Goal: Information Seeking & Learning: Learn about a topic

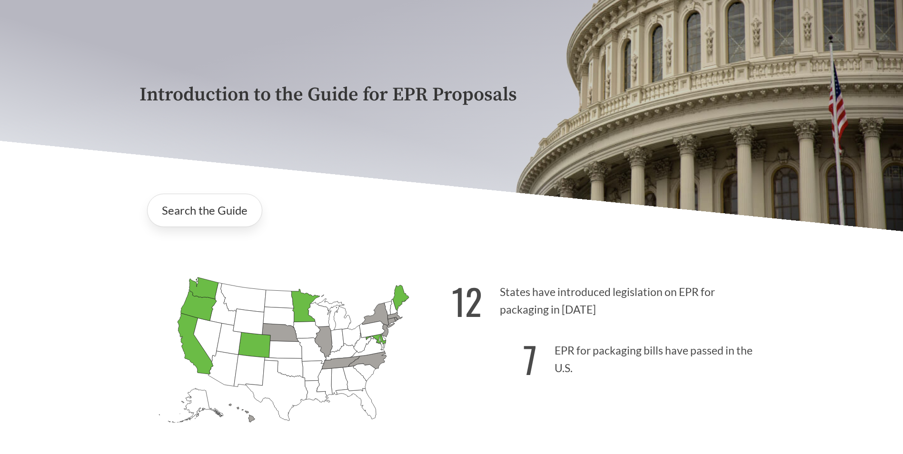
scroll to position [48, 0]
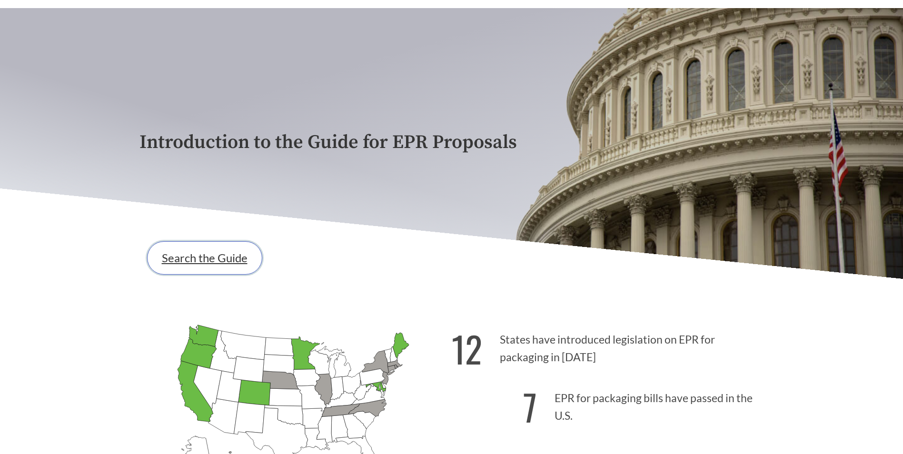
click at [223, 250] on link "Search the Guide" at bounding box center [204, 257] width 115 height 33
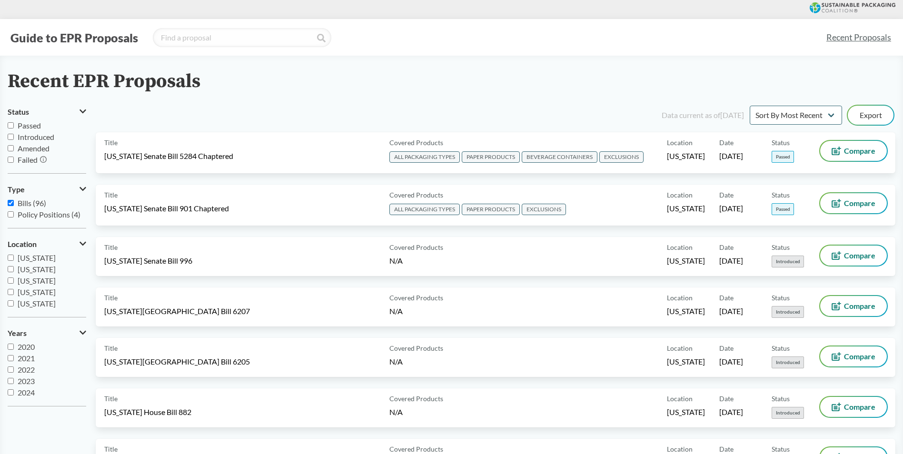
click at [34, 122] on span "Passed" at bounding box center [29, 125] width 23 height 9
click at [14, 122] on input "Passed" at bounding box center [11, 125] width 6 height 6
checkbox input "true"
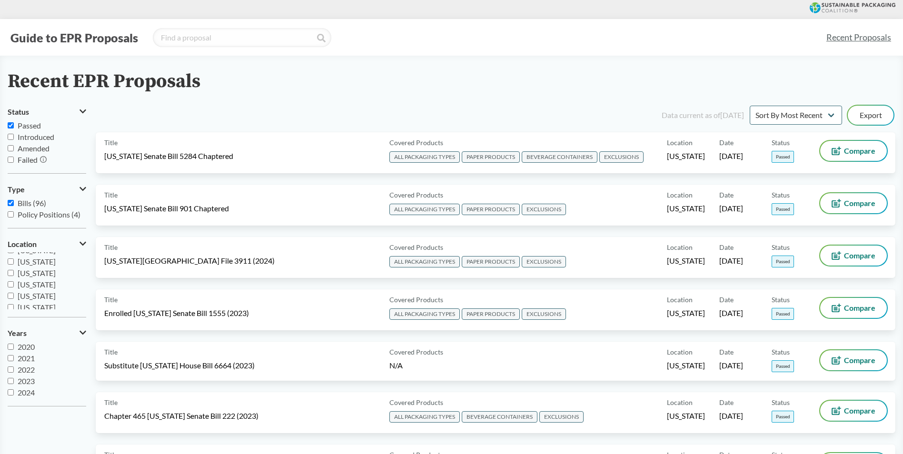
scroll to position [206, 0]
click at [28, 290] on span "[US_STATE]" at bounding box center [37, 292] width 38 height 9
click at [14, 290] on input "[US_STATE]" at bounding box center [11, 292] width 6 height 6
checkbox input "true"
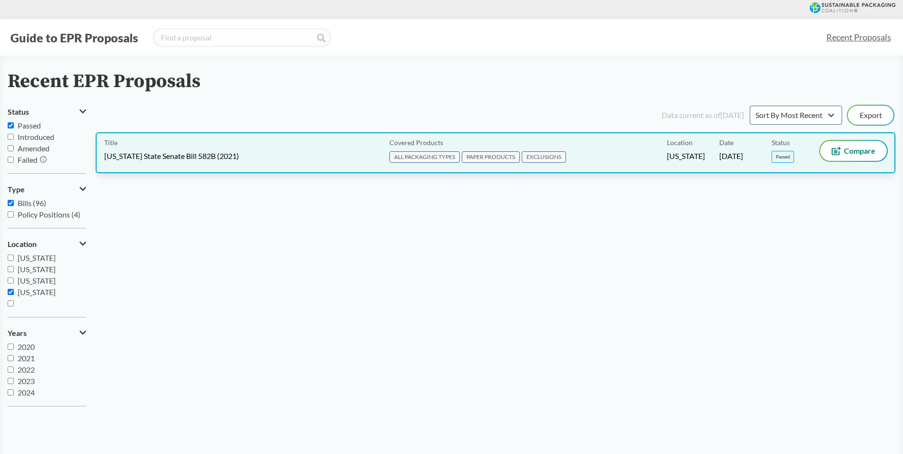
click at [290, 164] on div "Title [US_STATE] State Senate Bill 582B (2021)" at bounding box center [244, 153] width 281 height 24
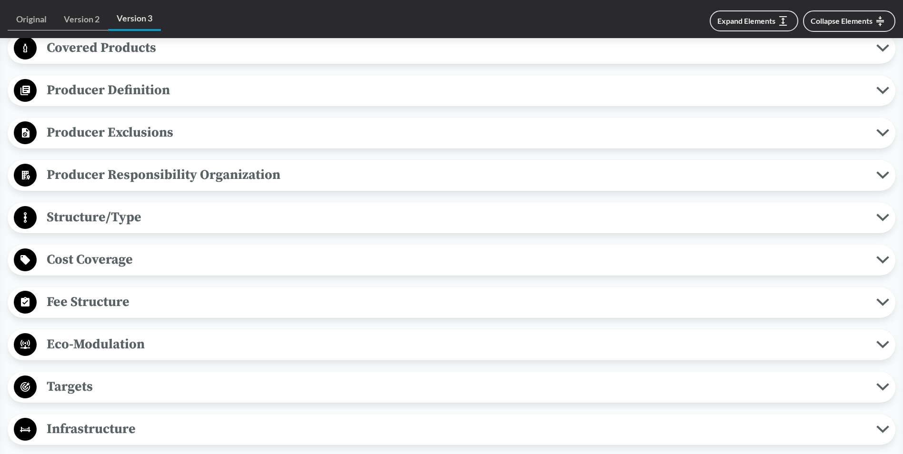
scroll to position [381, 0]
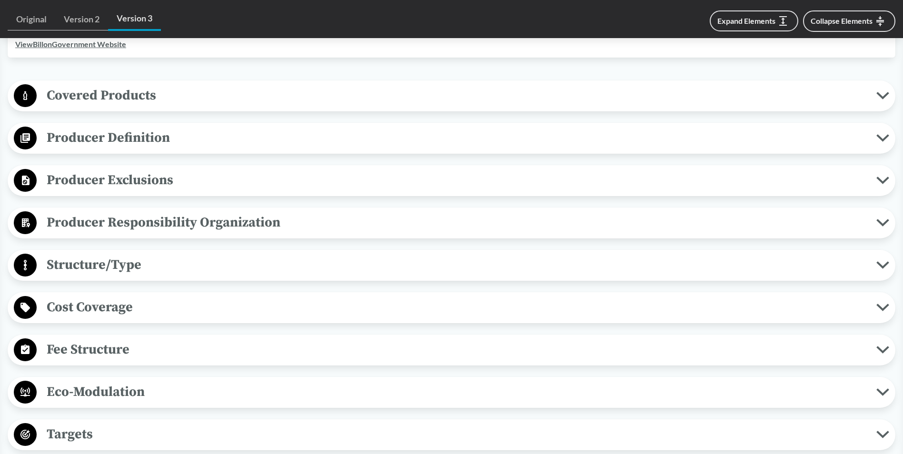
click at [107, 135] on span "Producer Definition" at bounding box center [457, 137] width 840 height 21
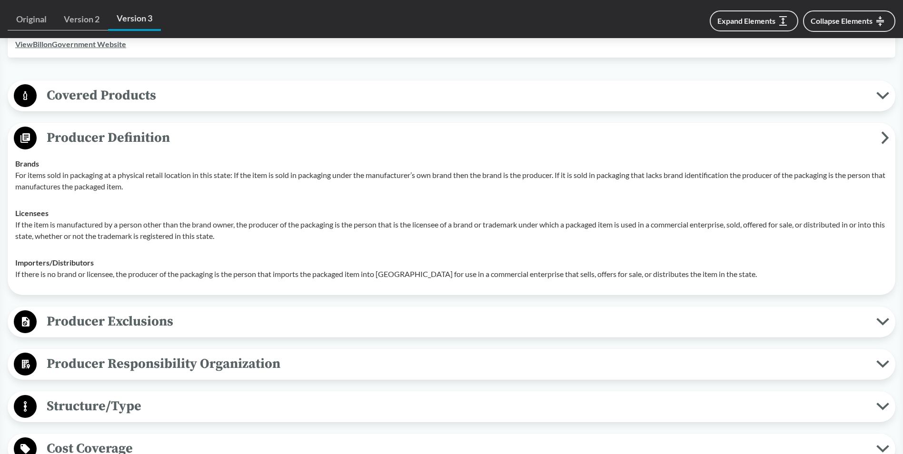
click at [133, 134] on span "Producer Definition" at bounding box center [459, 137] width 845 height 21
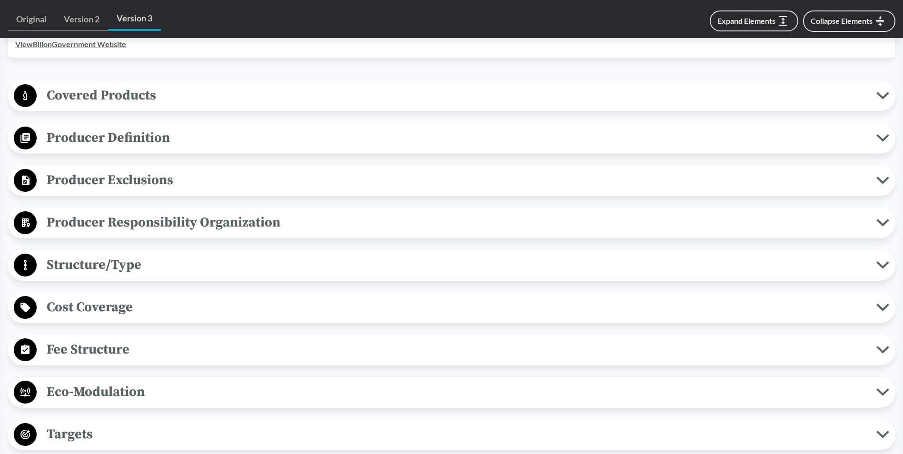
click at [184, 185] on span "Producer Exclusions" at bounding box center [457, 180] width 840 height 21
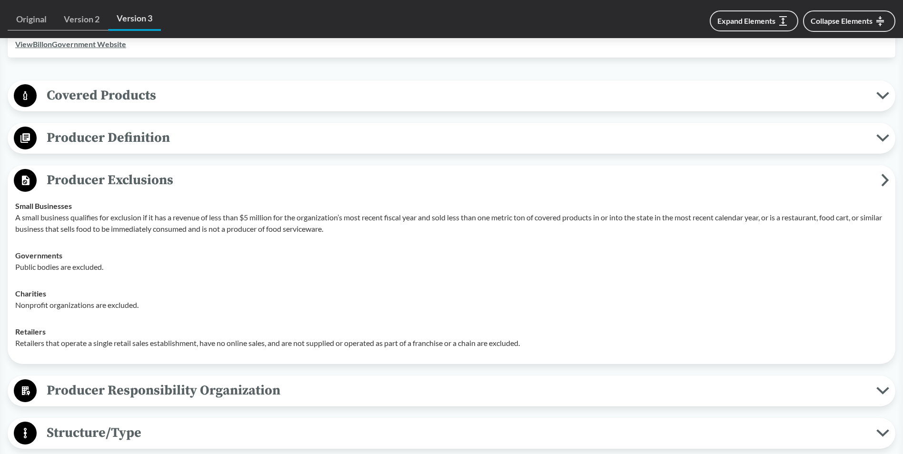
scroll to position [429, 0]
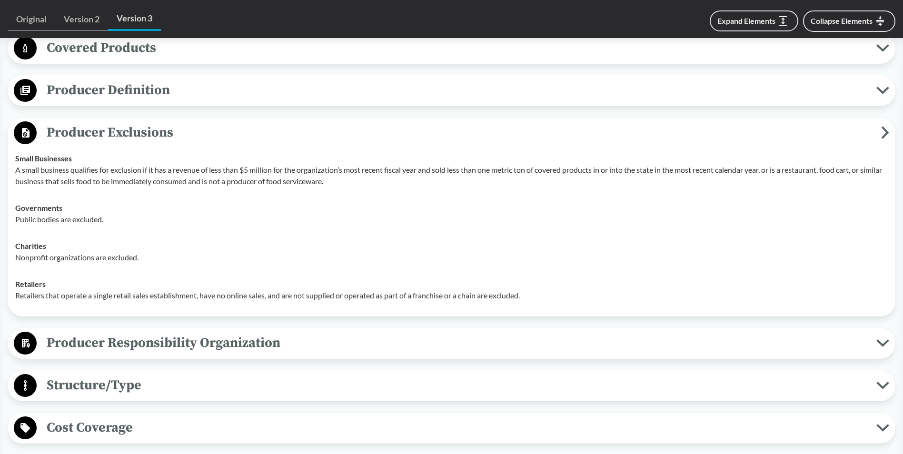
click at [454, 93] on span "Producer Definition" at bounding box center [457, 90] width 840 height 21
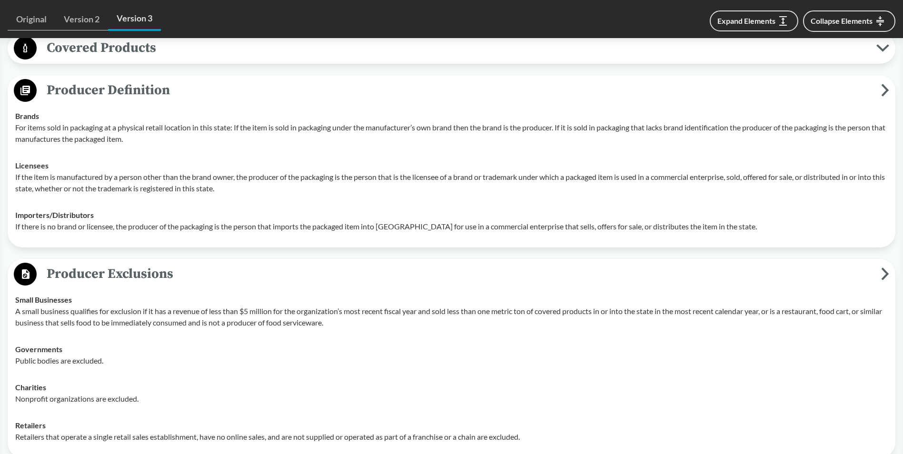
click at [454, 93] on span "Producer Definition" at bounding box center [459, 90] width 845 height 21
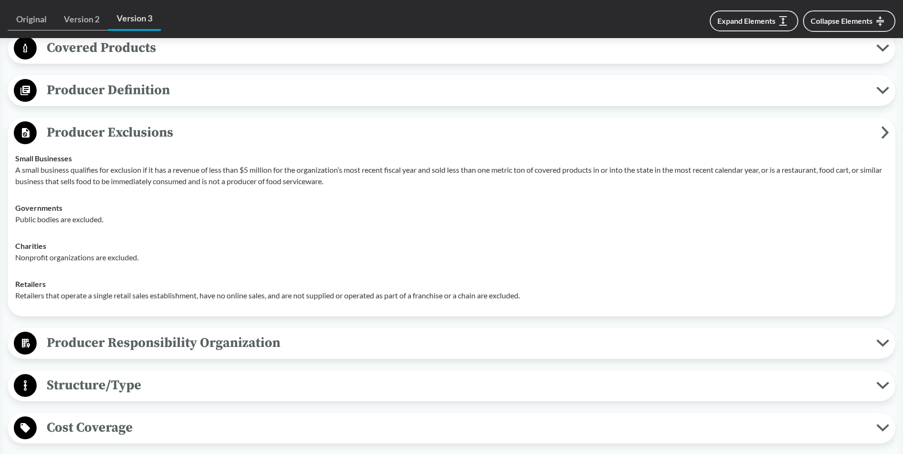
click at [457, 60] on button "Covered Products" at bounding box center [451, 48] width 881 height 24
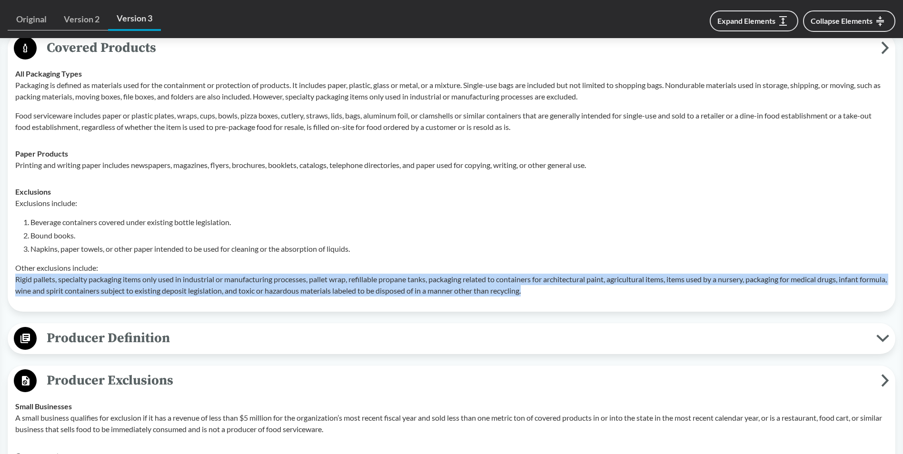
drag, startPoint x: 16, startPoint y: 277, endPoint x: 593, endPoint y: 292, distance: 577.3
click at [593, 292] on p "Other exclusions include: Rigid pallets, specialty packaging items only used in…" at bounding box center [451, 279] width 873 height 34
copy p "Rigid pallets, specialty packaging items only used in industrial or manufacturi…"
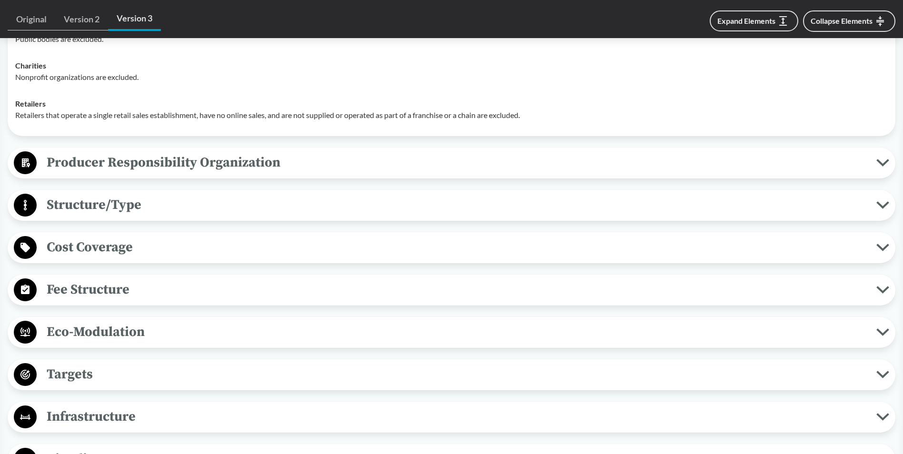
scroll to position [905, 0]
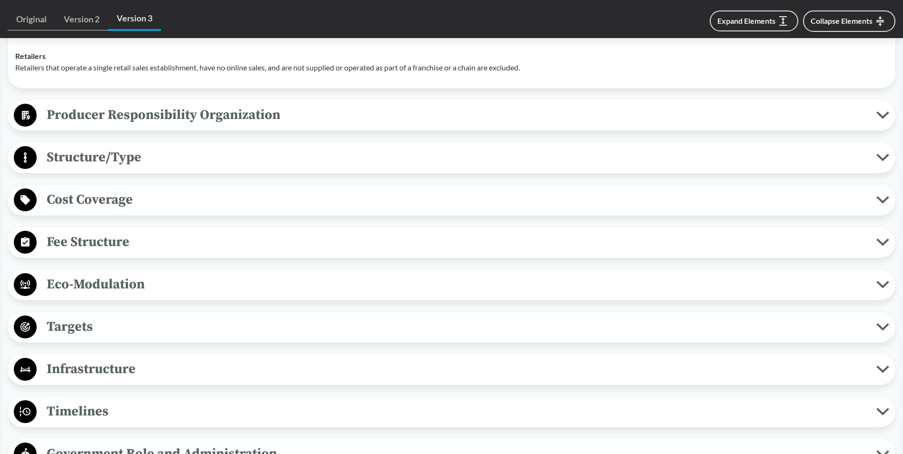
click at [174, 281] on span "Eco-Modulation" at bounding box center [457, 284] width 840 height 21
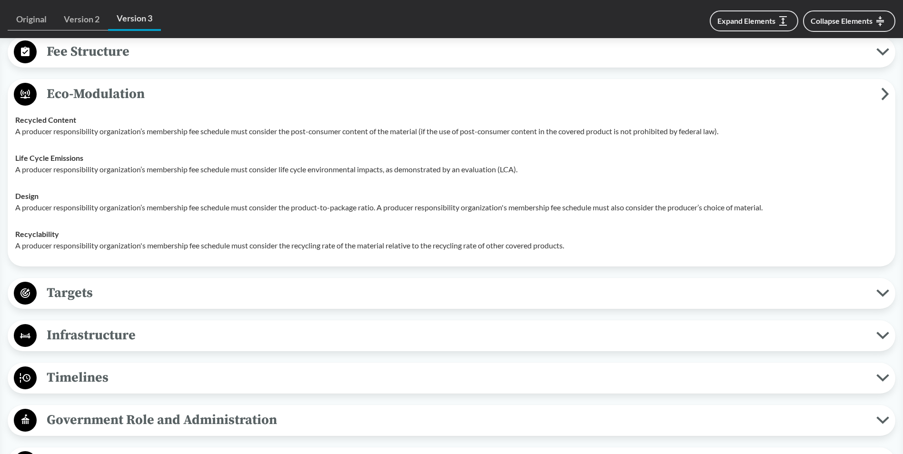
scroll to position [1000, 0]
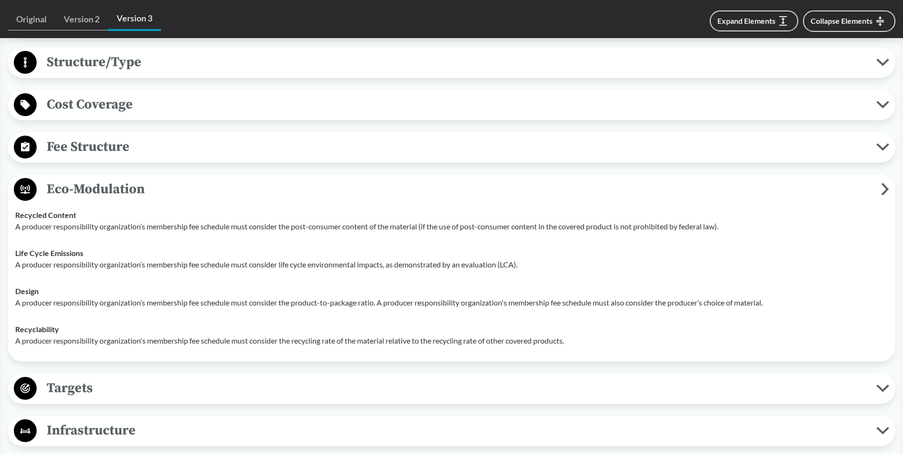
click at [434, 249] on div "Life Cycle Emissions A producer responsibility organization’s membership fee sc…" at bounding box center [451, 259] width 873 height 23
click at [186, 195] on span "Eco-Modulation" at bounding box center [459, 189] width 845 height 21
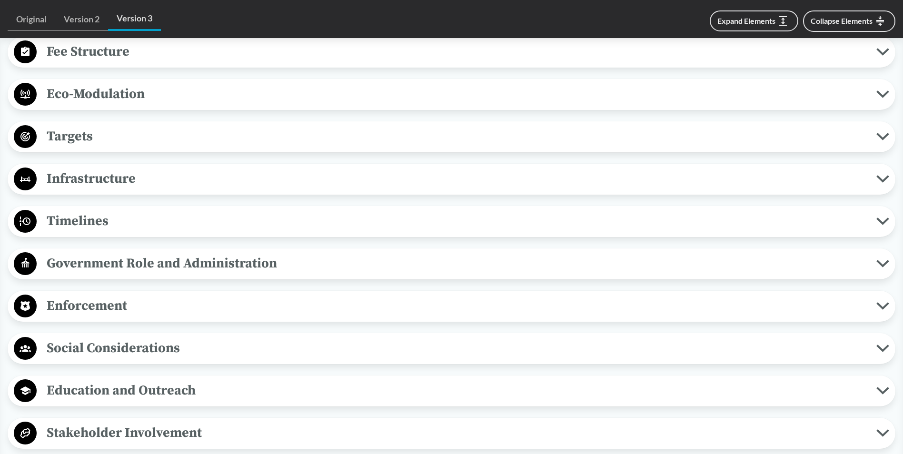
scroll to position [1143, 0]
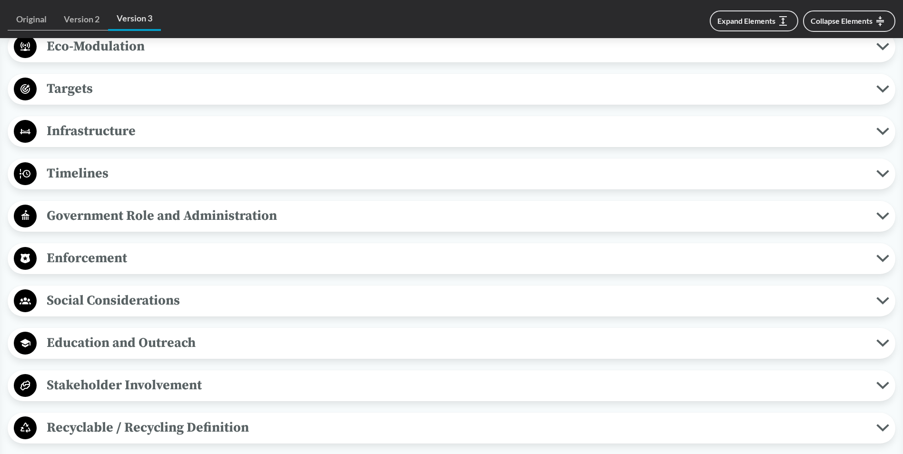
click at [166, 262] on span "Enforcement" at bounding box center [457, 258] width 840 height 21
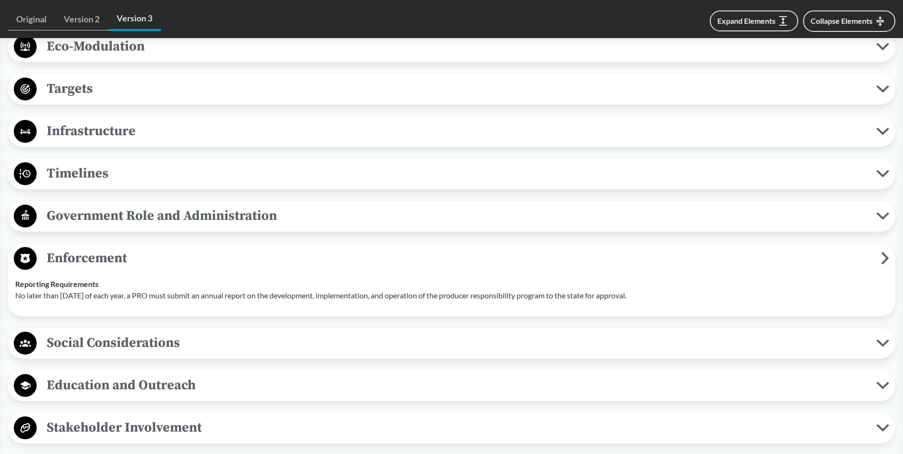
click at [166, 259] on span "Enforcement" at bounding box center [459, 258] width 845 height 21
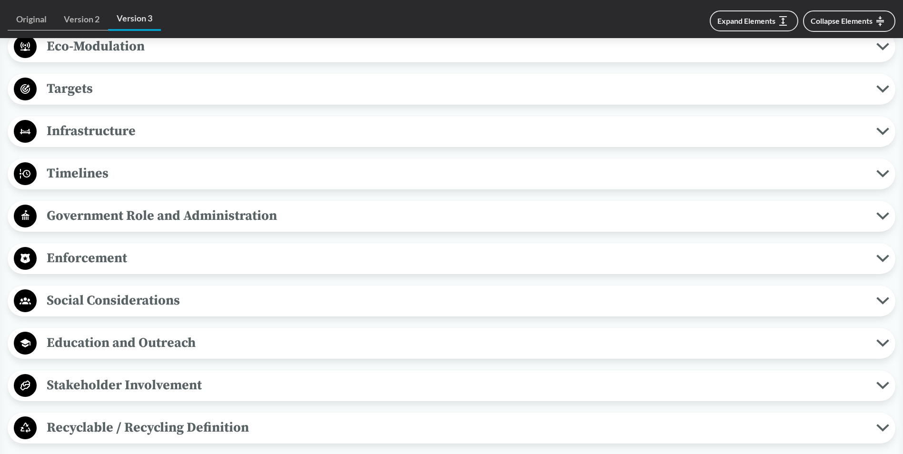
click at [166, 258] on span "Enforcement" at bounding box center [457, 258] width 840 height 21
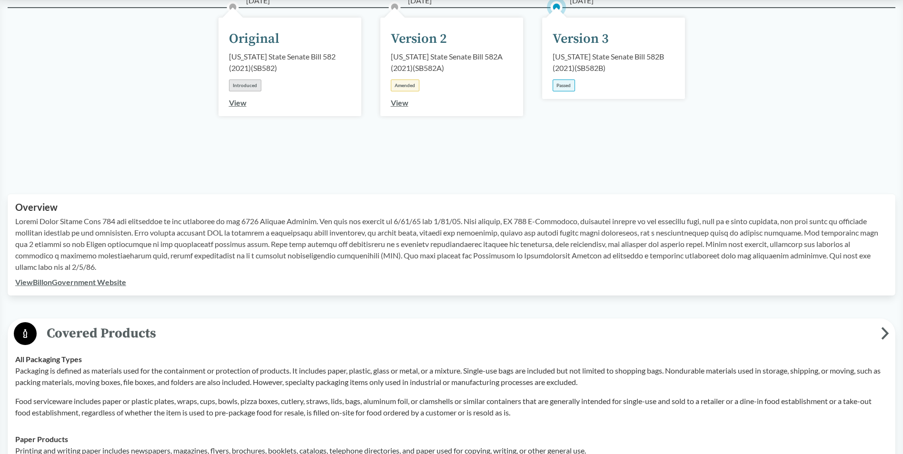
scroll to position [0, 0]
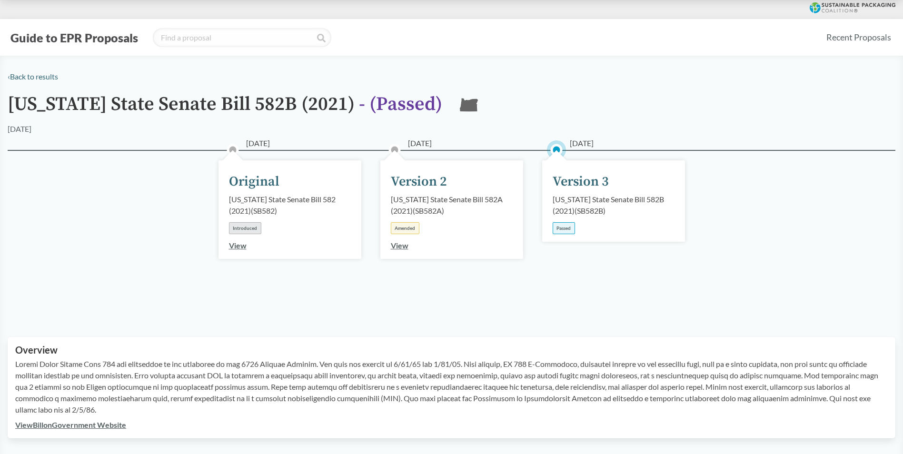
click at [568, 231] on div "Passed" at bounding box center [564, 228] width 22 height 12
click at [571, 185] on div "Version 3" at bounding box center [581, 182] width 56 height 20
click at [547, 188] on div "[DATE] Version 3 [US_STATE] State Senate Bill 582B (2021) ( SB582B ) Passed" at bounding box center [613, 200] width 143 height 81
click at [570, 180] on div "Version 3" at bounding box center [581, 182] width 56 height 20
click at [574, 195] on div "[US_STATE] State Senate Bill 582B (2021) ( SB582B )" at bounding box center [614, 205] width 122 height 23
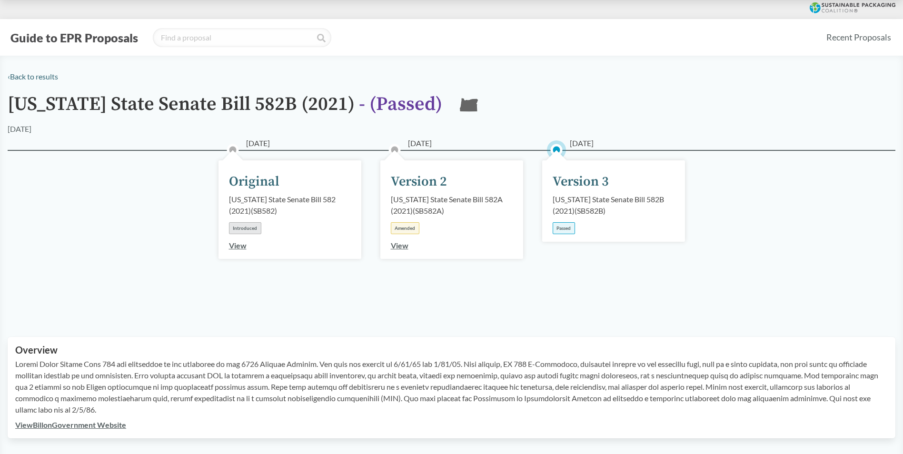
click at [582, 200] on div "[US_STATE] State Senate Bill 582B (2021) ( SB582B )" at bounding box center [614, 205] width 122 height 23
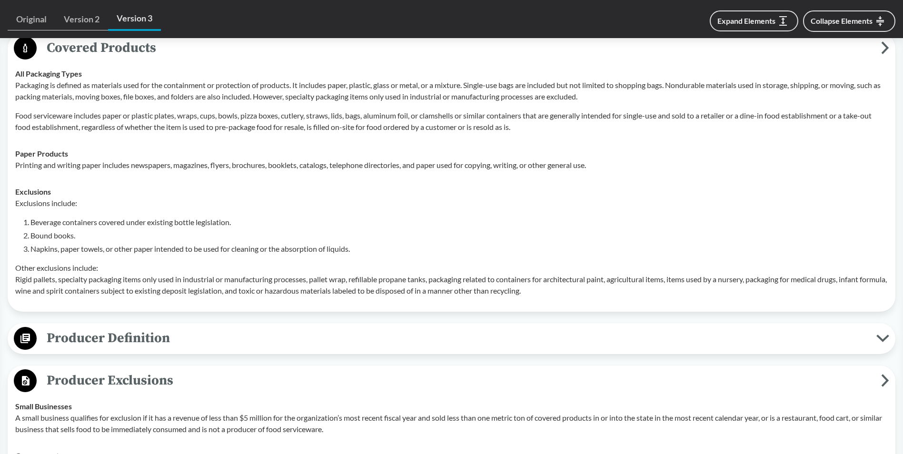
scroll to position [571, 0]
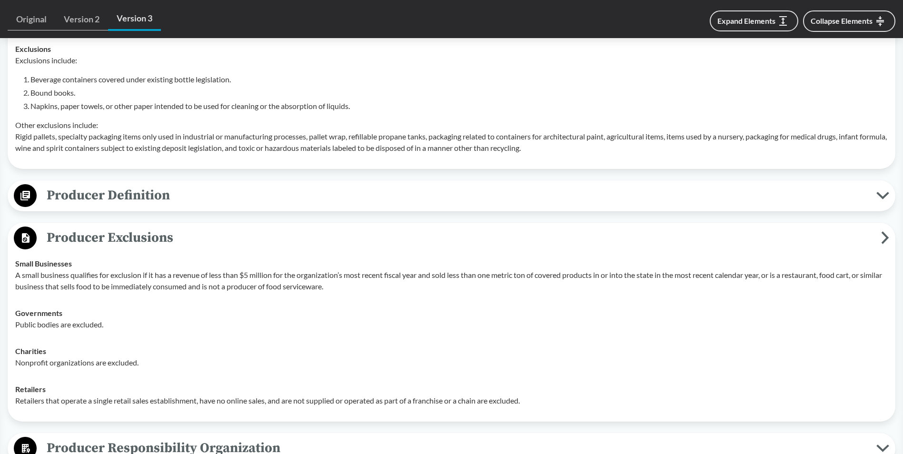
click at [221, 199] on span "Producer Definition" at bounding box center [457, 195] width 840 height 21
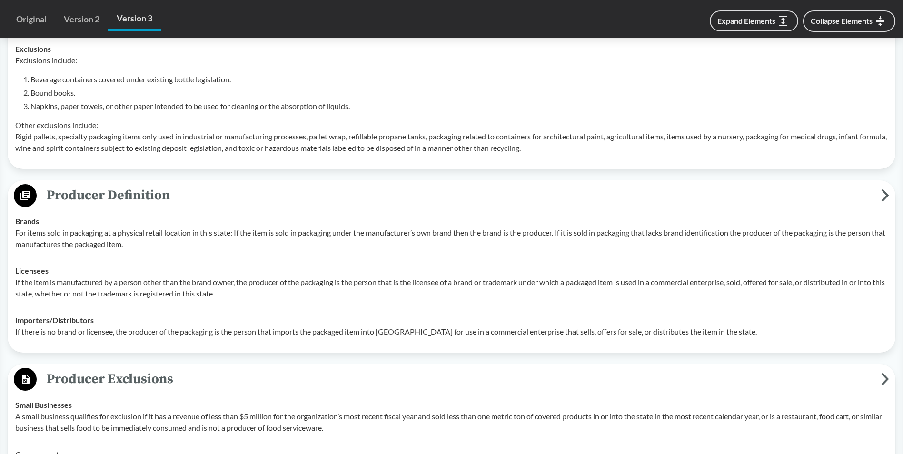
click at [222, 196] on span "Producer Definition" at bounding box center [459, 195] width 845 height 21
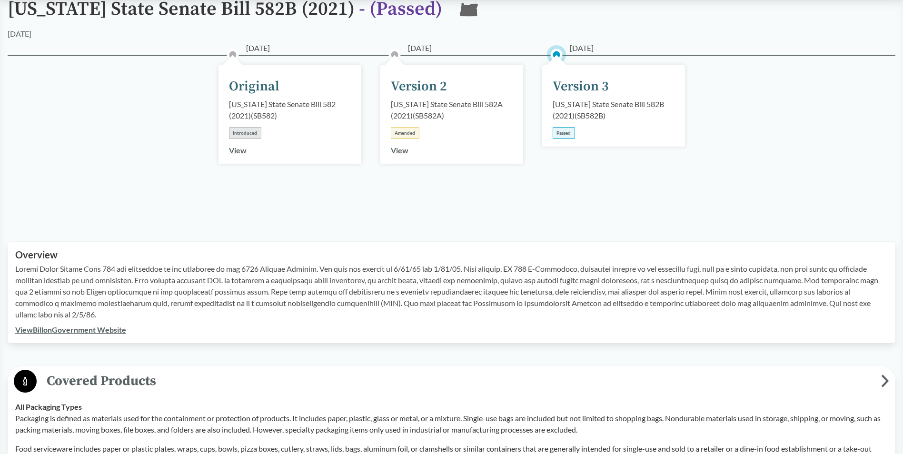
scroll to position [0, 0]
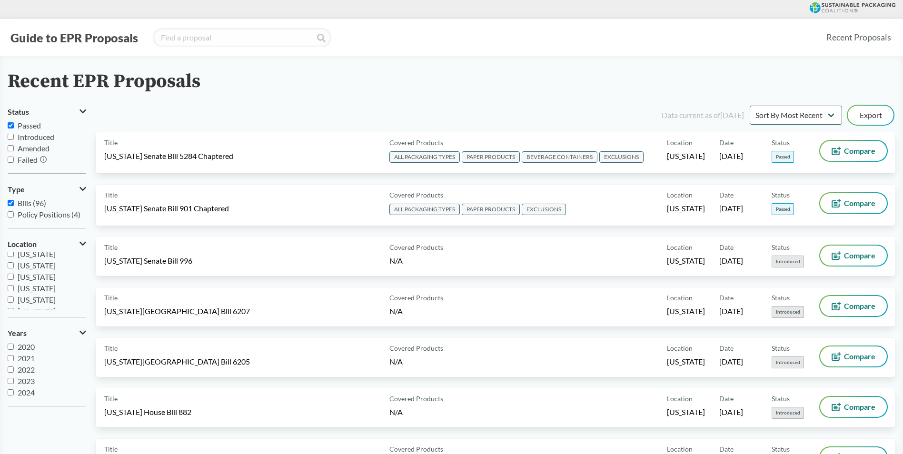
scroll to position [206, 0]
click at [37, 290] on span "[US_STATE]" at bounding box center [37, 292] width 38 height 9
click at [14, 290] on input "[US_STATE]" at bounding box center [11, 292] width 6 height 6
checkbox input "false"
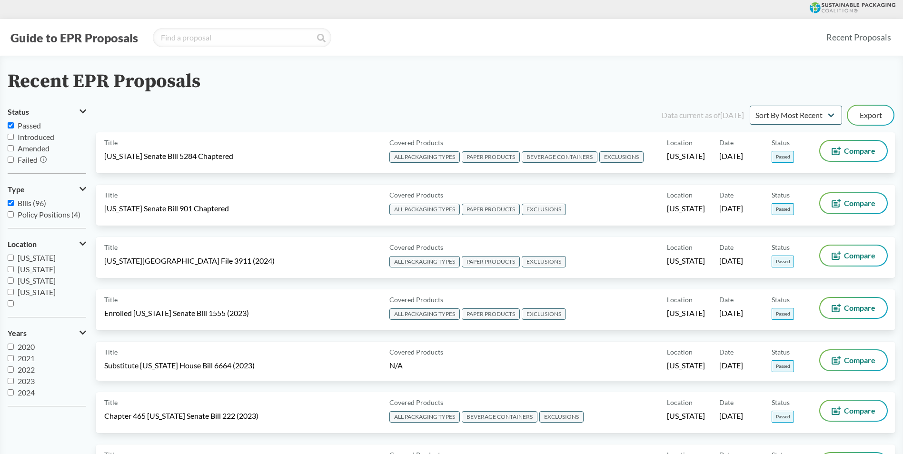
scroll to position [48, 0]
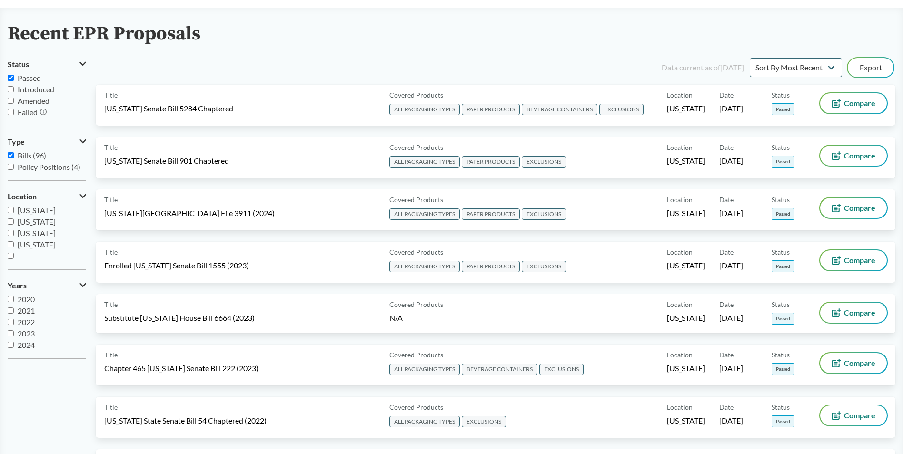
click at [28, 75] on span "Passed" at bounding box center [29, 77] width 23 height 9
click at [14, 75] on input "Passed" at bounding box center [11, 78] width 6 height 6
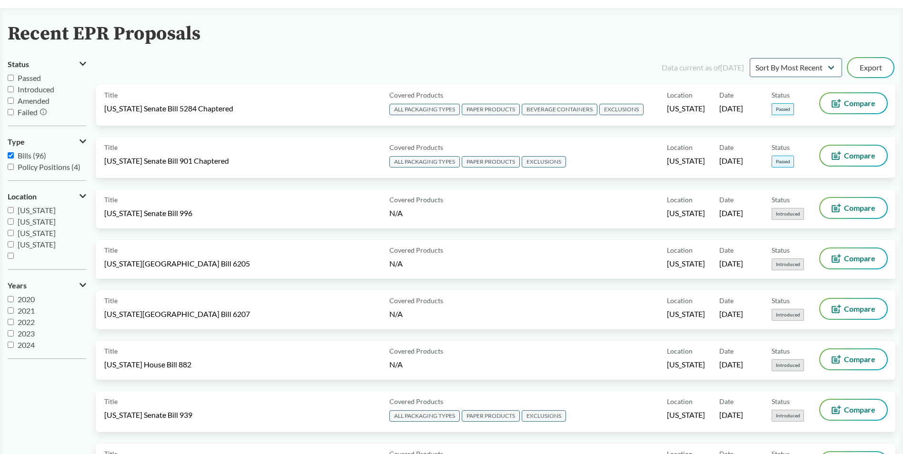
click at [28, 76] on span "Passed" at bounding box center [29, 77] width 23 height 9
click at [14, 76] on input "Passed" at bounding box center [11, 78] width 6 height 6
checkbox input "true"
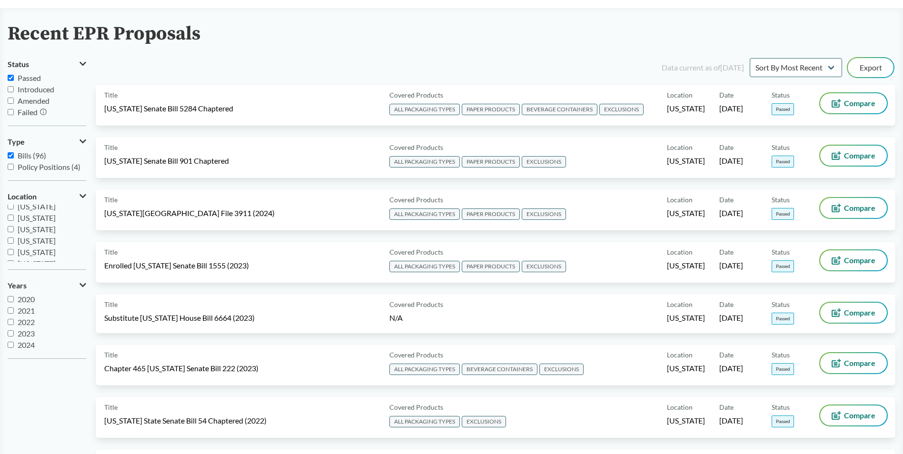
scroll to position [143, 0]
click at [38, 248] on span "[US_STATE]" at bounding box center [37, 250] width 38 height 9
click at [14, 248] on input "[US_STATE]" at bounding box center [11, 250] width 6 height 6
checkbox input "true"
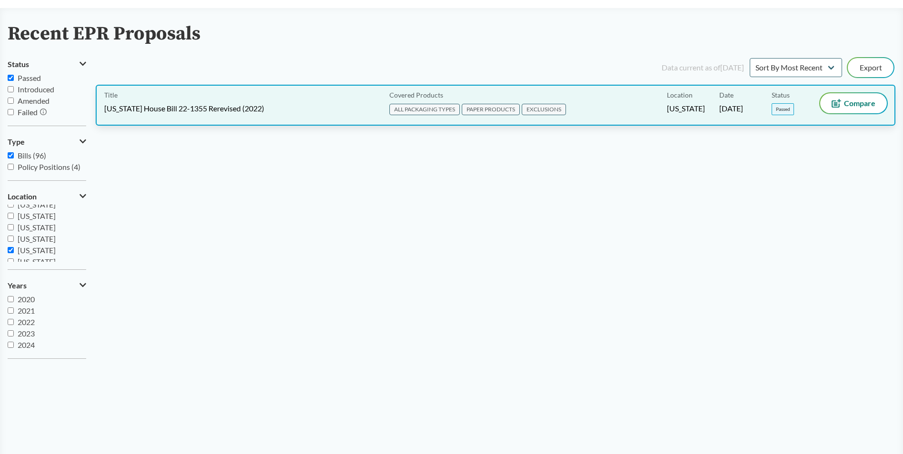
click at [282, 114] on div "Title [US_STATE] House Bill 22-1355 Rerevised (2022)" at bounding box center [244, 105] width 281 height 24
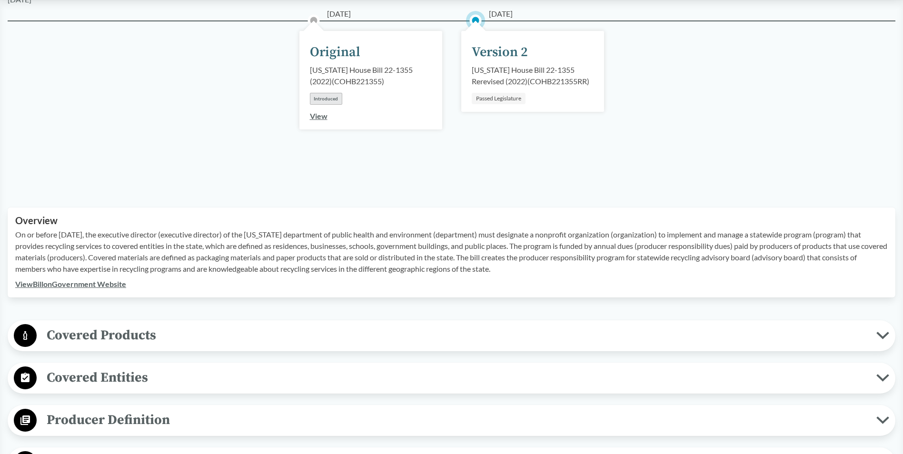
scroll to position [190, 0]
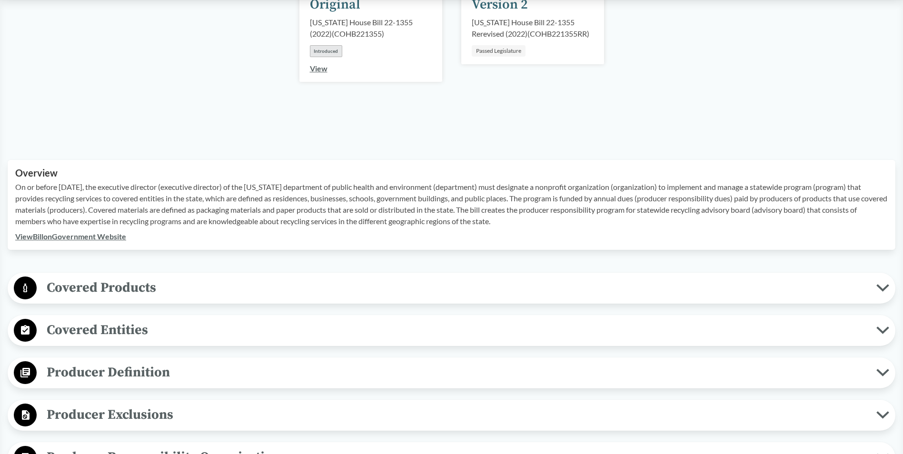
click at [151, 296] on span "Covered Products" at bounding box center [457, 287] width 840 height 21
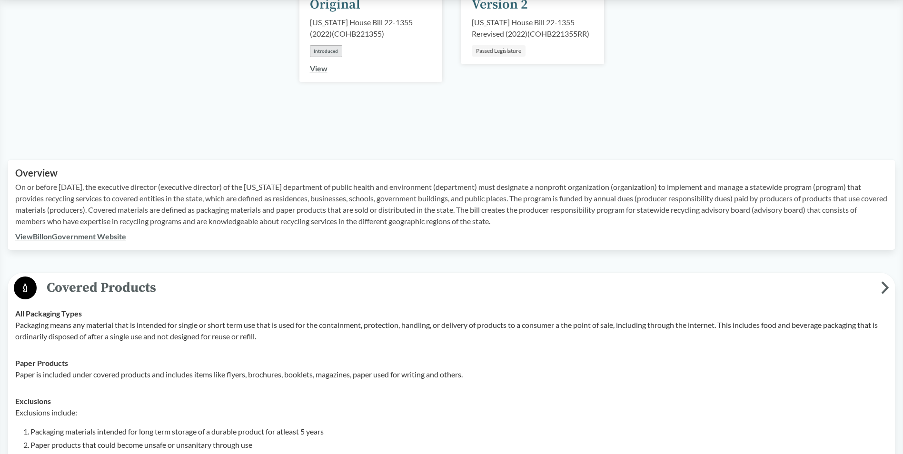
click at [152, 287] on span "Covered Products" at bounding box center [459, 287] width 845 height 21
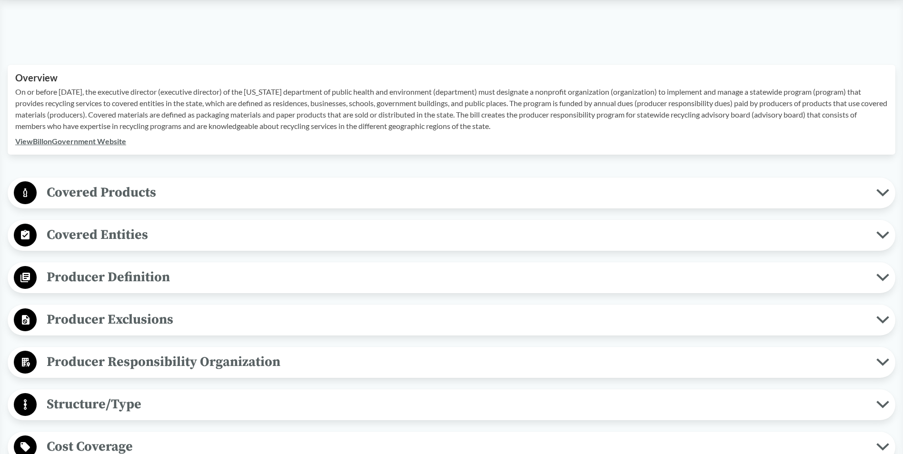
scroll to position [333, 0]
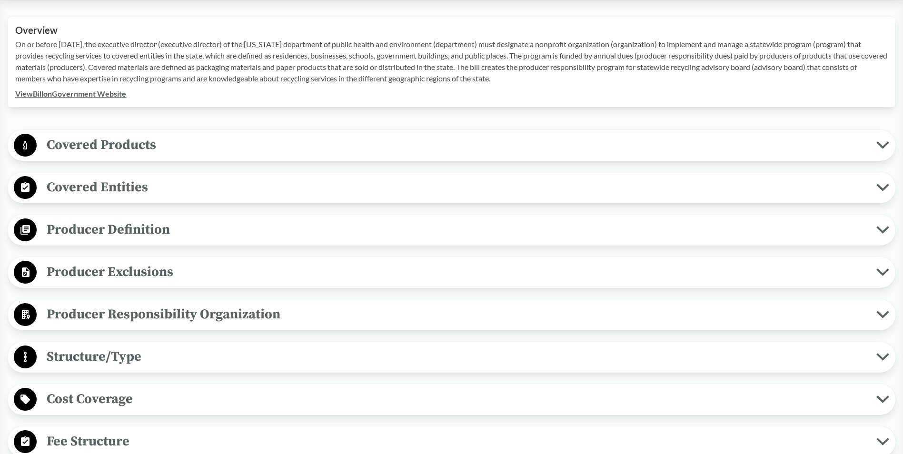
click at [129, 266] on span "Producer Exclusions" at bounding box center [457, 271] width 840 height 21
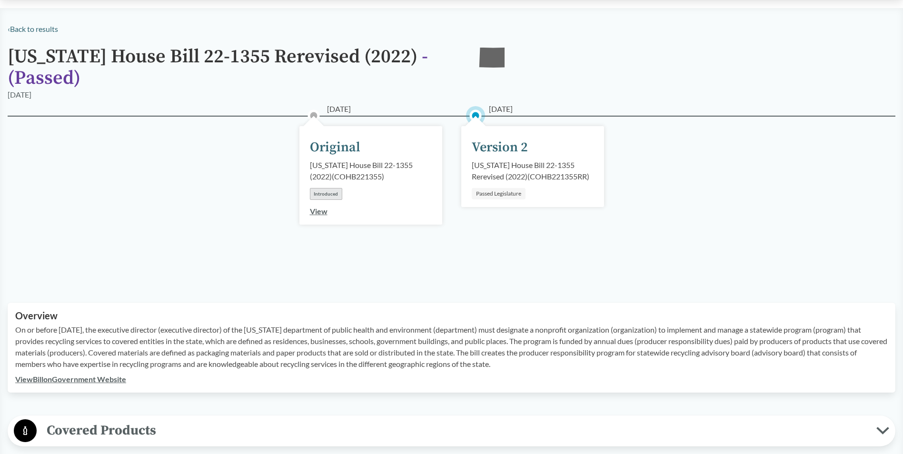
scroll to position [0, 0]
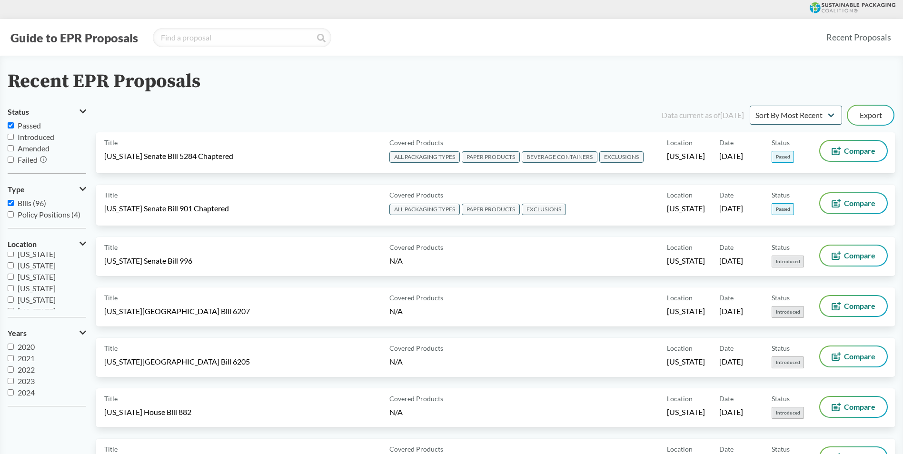
scroll to position [143, 0]
click at [39, 298] on span "[US_STATE]" at bounding box center [37, 297] width 38 height 9
click at [14, 298] on input "[US_STATE]" at bounding box center [11, 298] width 6 height 6
checkbox input "false"
click at [37, 289] on span "[US_STATE]" at bounding box center [37, 286] width 38 height 9
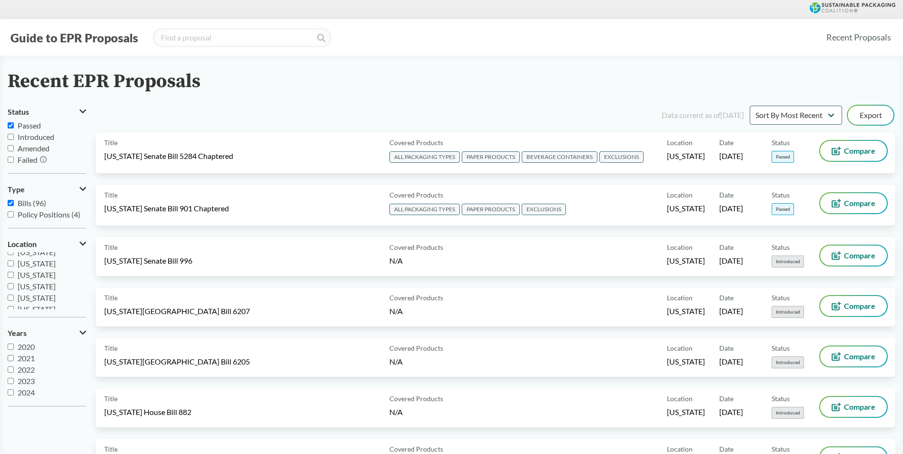
click at [14, 289] on input "[US_STATE]" at bounding box center [11, 286] width 6 height 6
checkbox input "true"
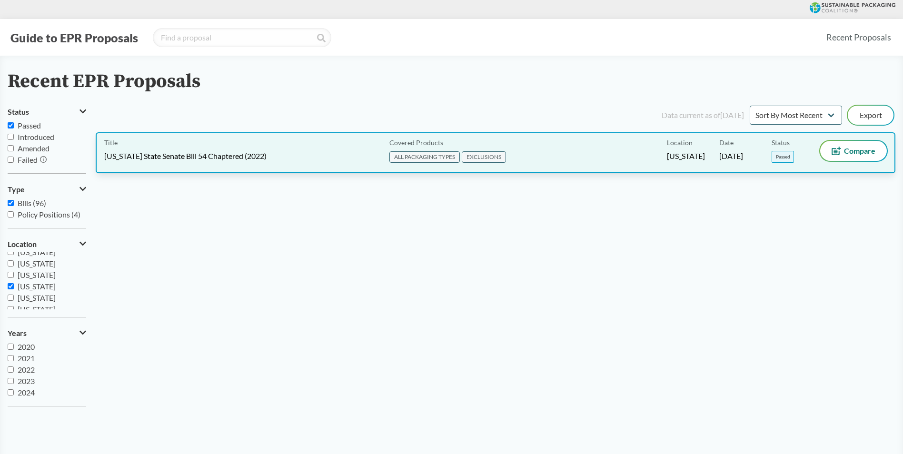
click at [257, 135] on div "Title [US_STATE] State Senate Bill 54 Chaptered (2022) Covered Products ALL PAC…" at bounding box center [496, 152] width 800 height 41
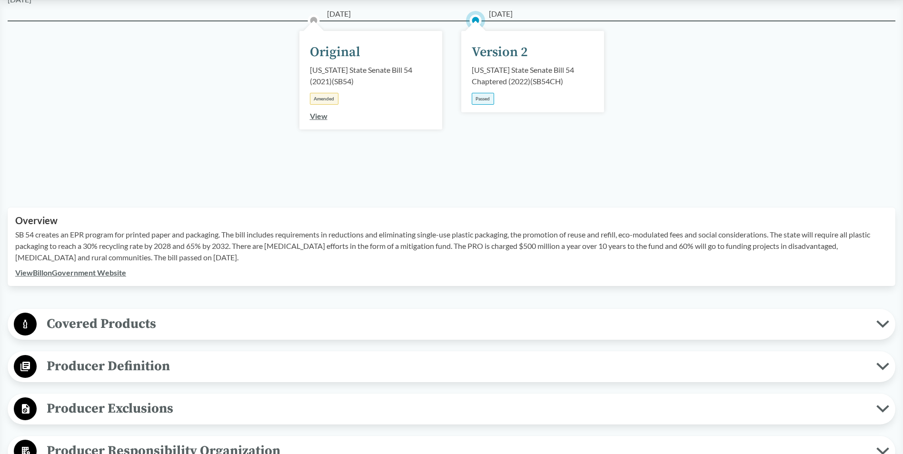
scroll to position [190, 0]
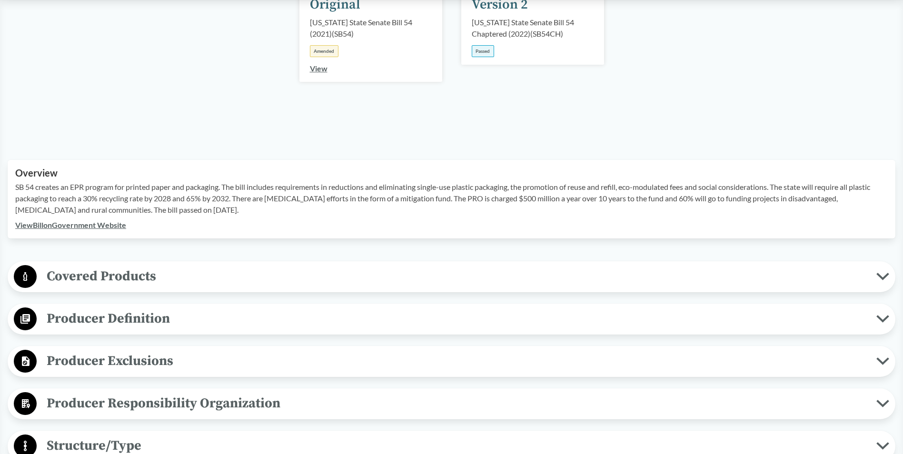
click at [169, 353] on span "Producer Exclusions" at bounding box center [457, 360] width 840 height 21
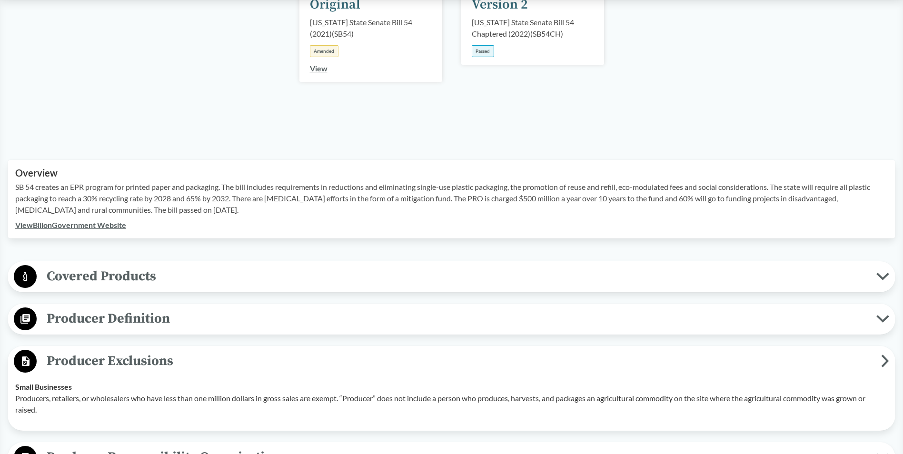
scroll to position [286, 0]
